Goal: Information Seeking & Learning: Learn about a topic

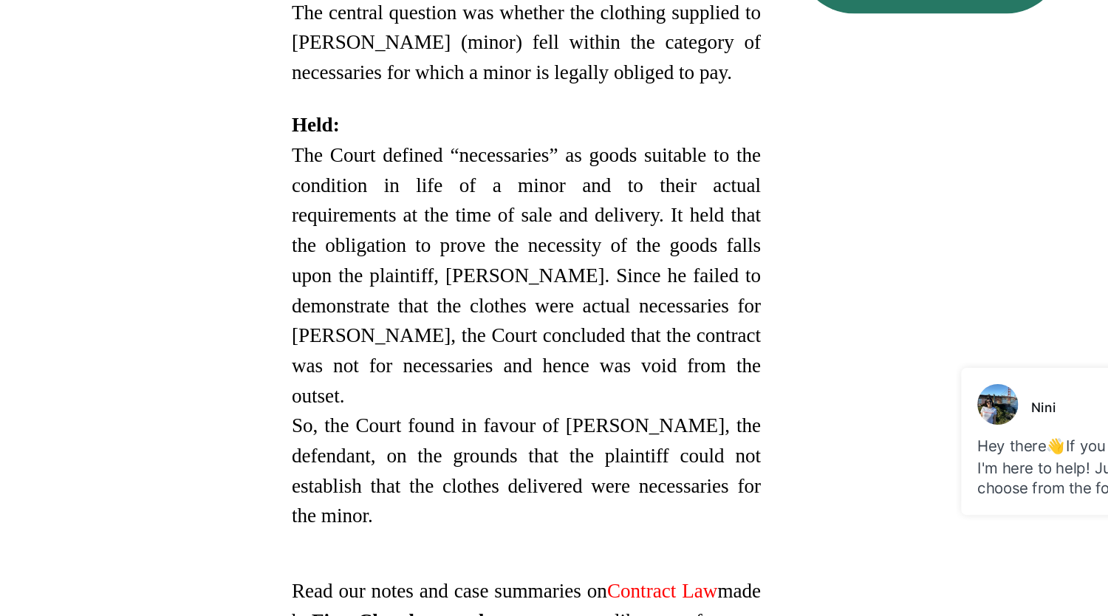
scroll to position [843, 0]
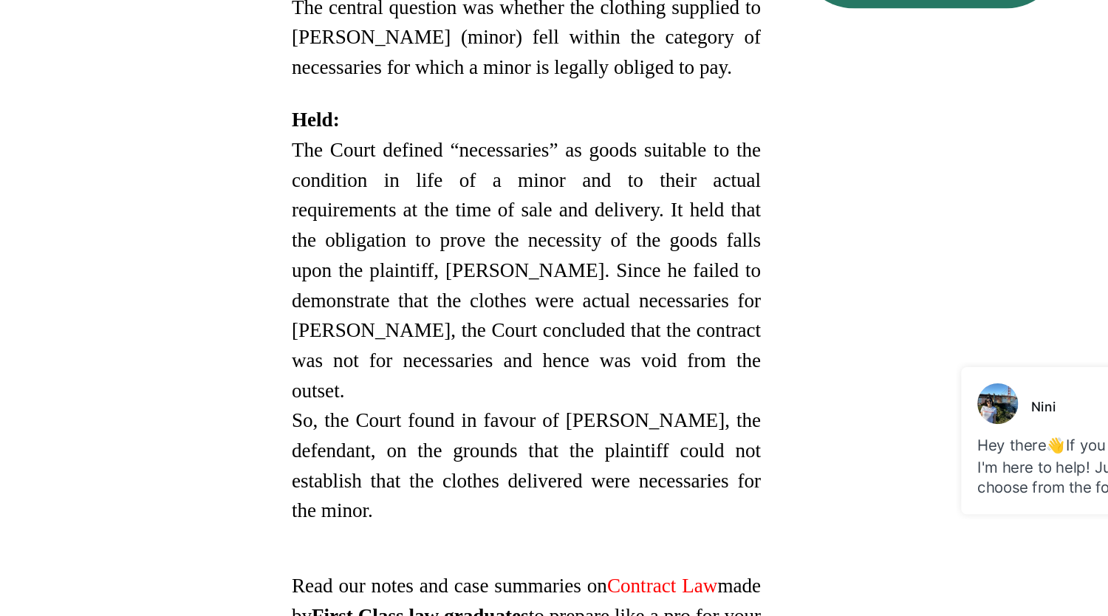
drag, startPoint x: 532, startPoint y: 324, endPoint x: 486, endPoint y: 365, distance: 61.2
click at [486, 365] on span "The Court defined “necessaries” as goods suitable to the condition in life of a…" at bounding box center [572, 377] width 323 height 181
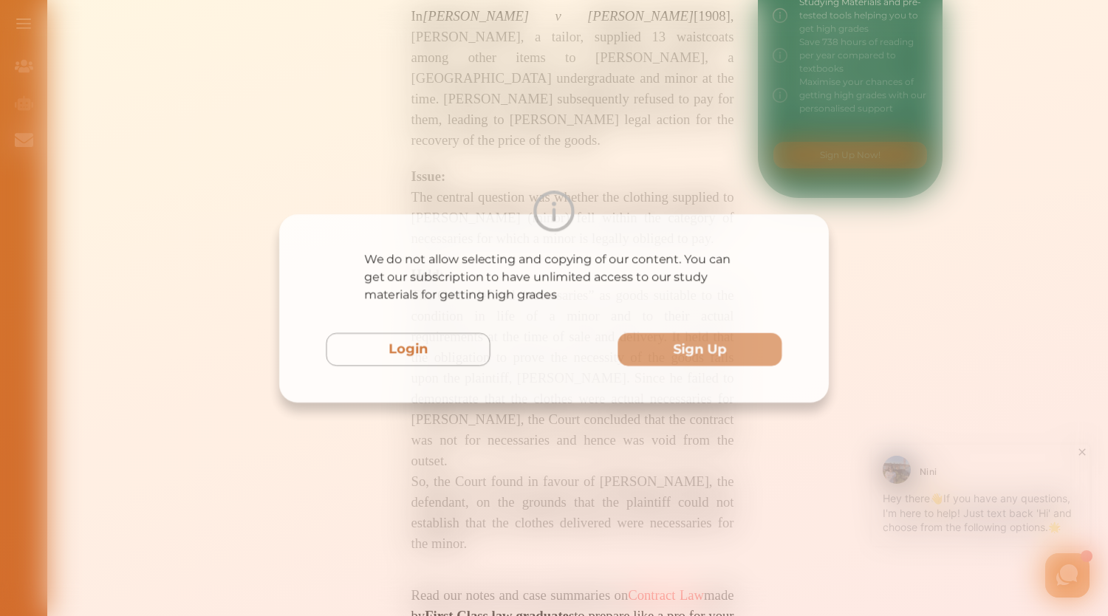
click at [786, 132] on div "We do not allow selecting and copying of our content. You can get our subscript…" at bounding box center [554, 308] width 1108 height 616
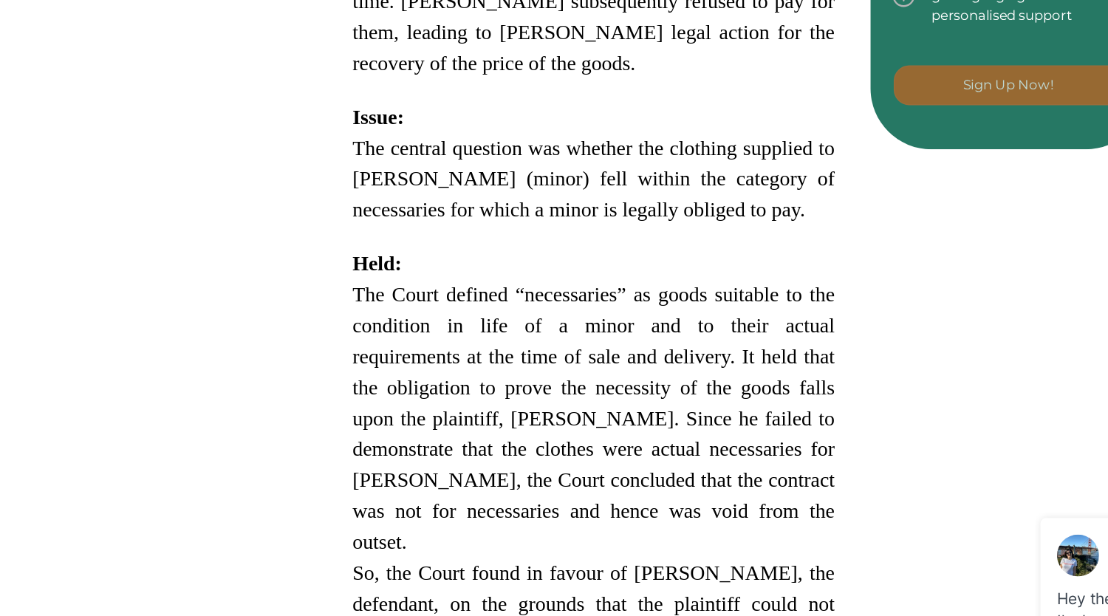
scroll to position [843, 0]
drag, startPoint x: 519, startPoint y: 289, endPoint x: 643, endPoint y: 306, distance: 124.5
click at [643, 306] on span "The Court defined “necessaries” as goods suitable to the condition in life of a…" at bounding box center [572, 377] width 323 height 181
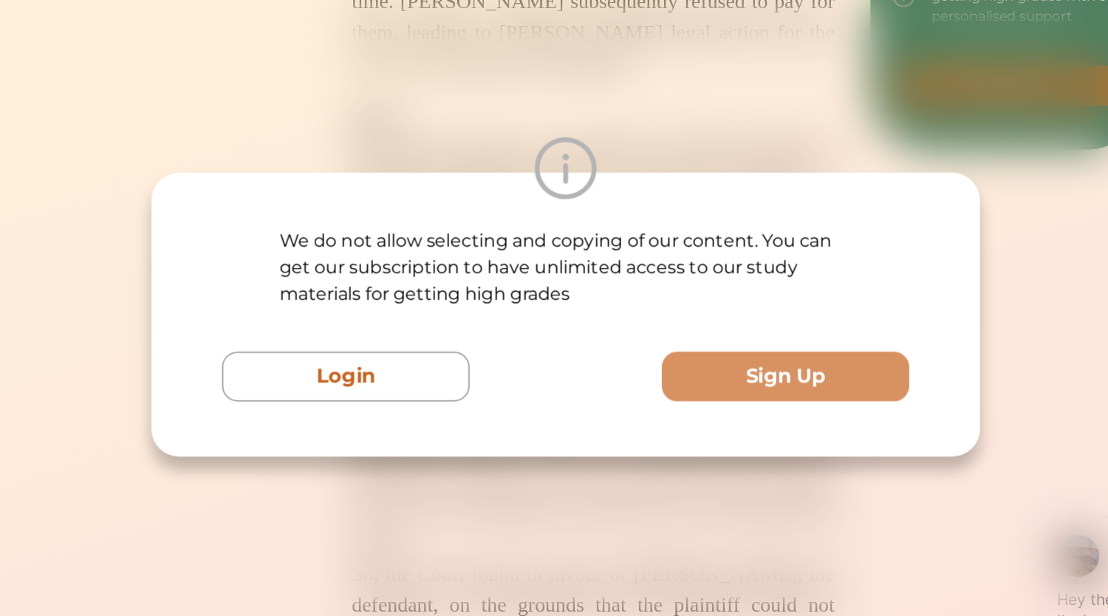
click at [679, 106] on div "We do not allow selecting and copying of our content. You can get our subscript…" at bounding box center [554, 308] width 1108 height 616
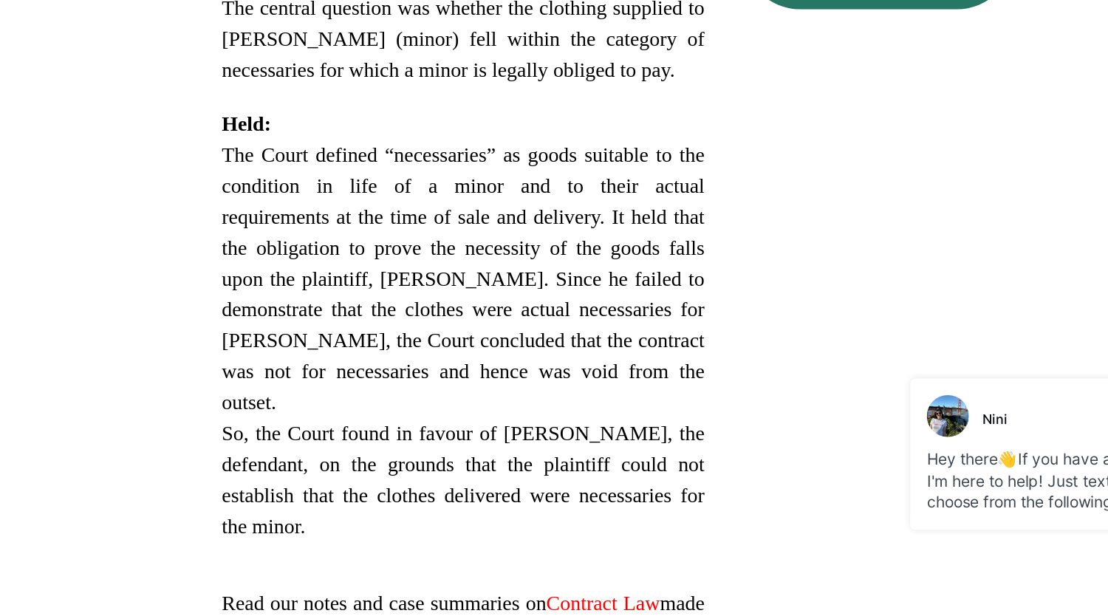
scroll to position [843, 0]
